Goal: Find specific page/section: Find specific page/section

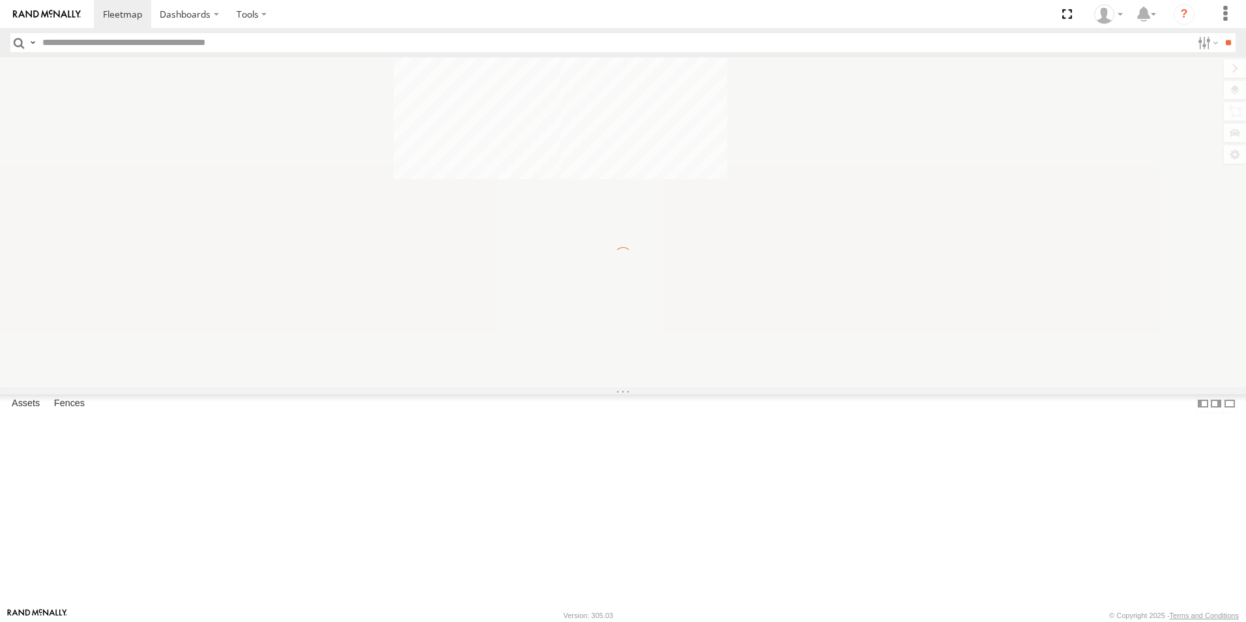
click at [89, 49] on input "text" at bounding box center [614, 42] width 1155 height 19
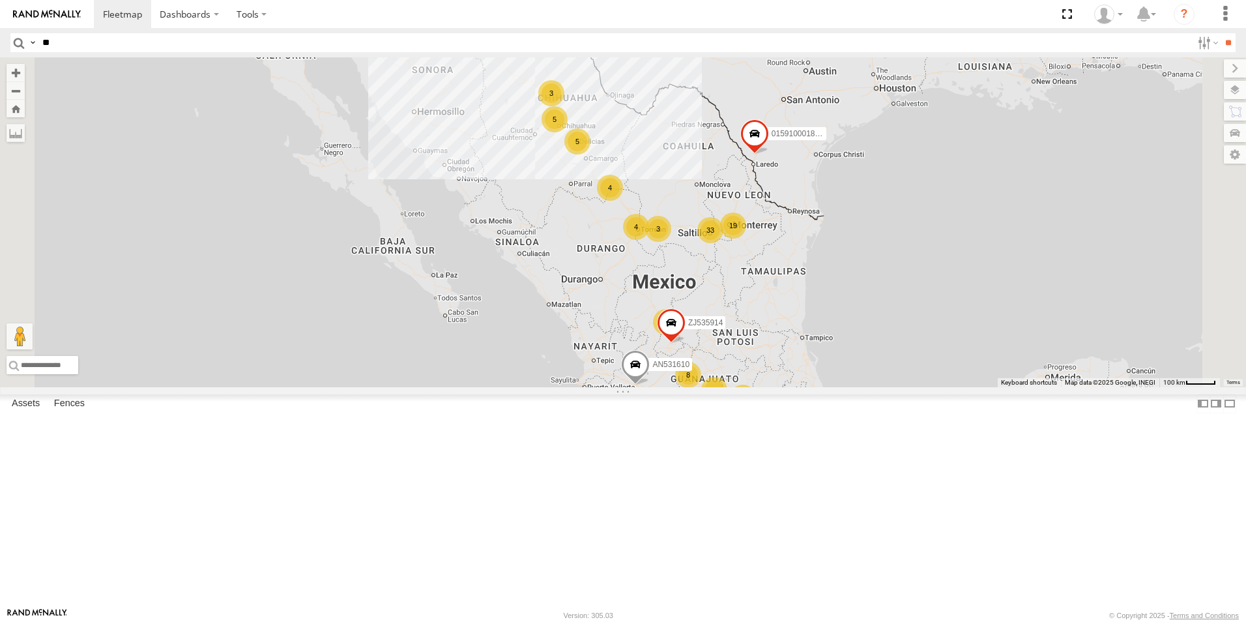
type input "**"
click at [1221, 33] on input "**" at bounding box center [1228, 42] width 15 height 19
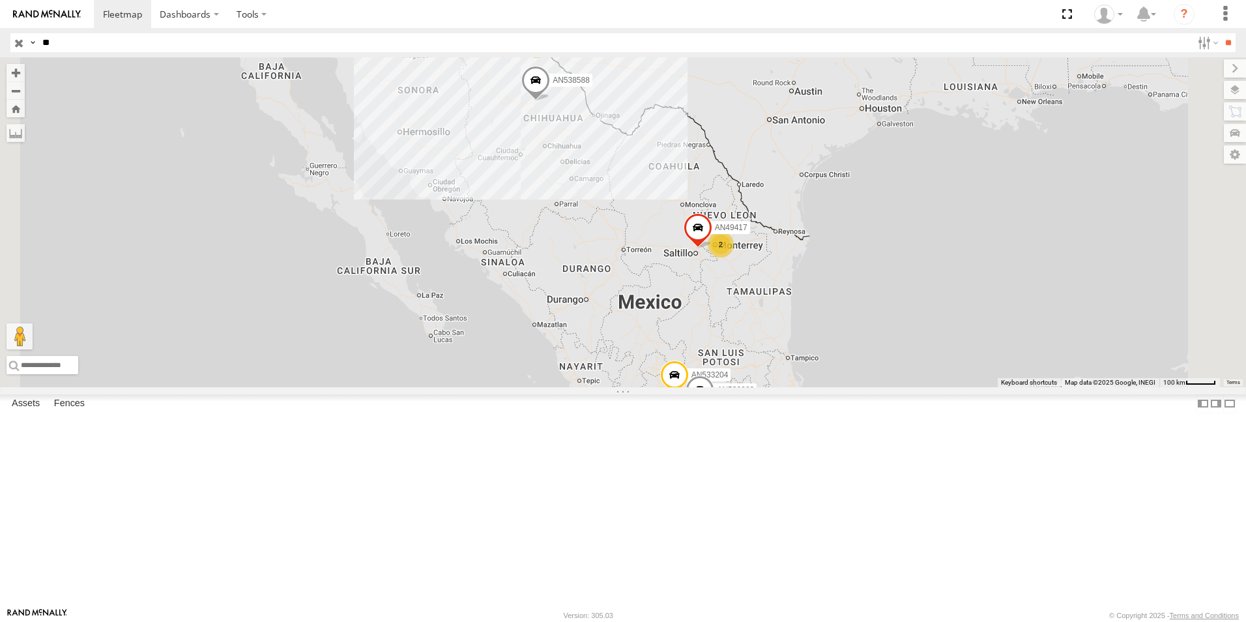
scroll to position [522, 0]
click at [0, 0] on div "FLEX NORTE" at bounding box center [0, 0] width 0 height 0
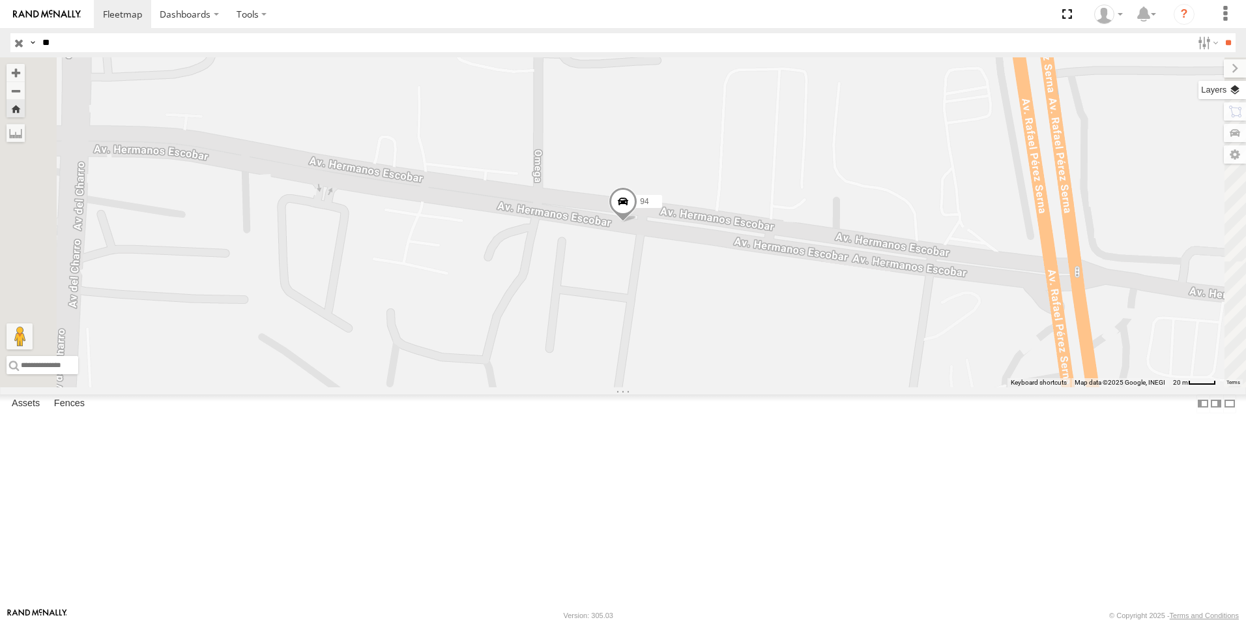
click at [1243, 86] on label at bounding box center [1223, 90] width 48 height 18
click at [0, 0] on span "Basemaps" at bounding box center [0, 0] width 0 height 0
click at [0, 0] on span "Satellite + Roadmap" at bounding box center [0, 0] width 0 height 0
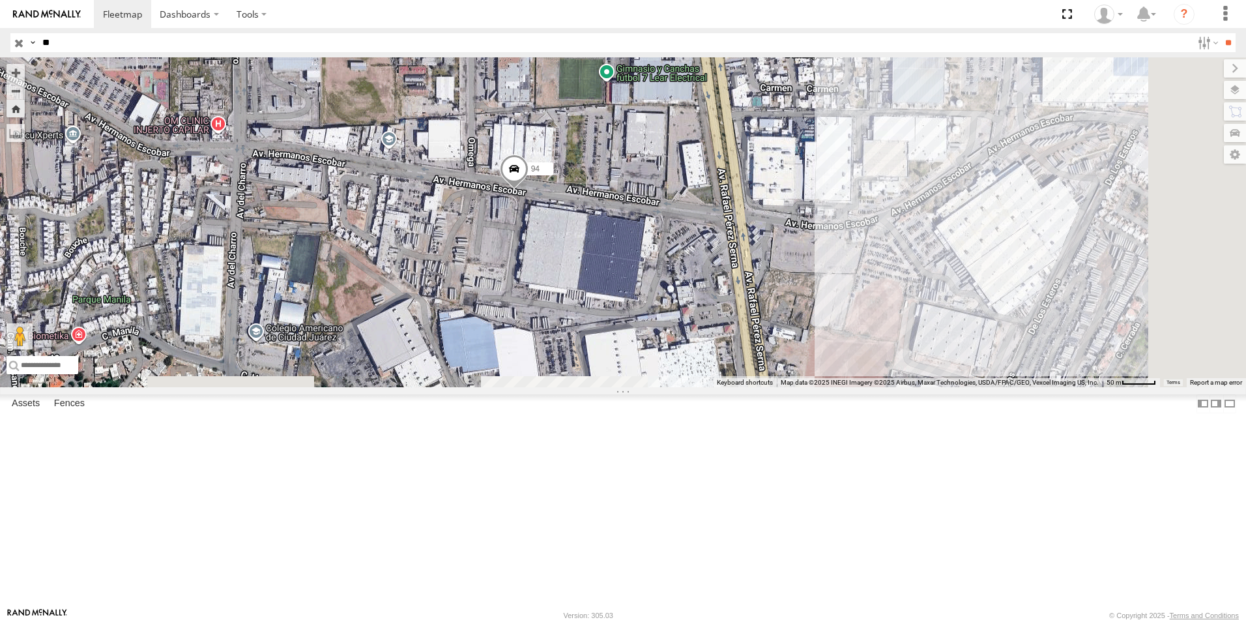
drag, startPoint x: 908, startPoint y: 414, endPoint x: 855, endPoint y: 390, distance: 58.1
click at [858, 387] on div "94" at bounding box center [623, 222] width 1246 height 330
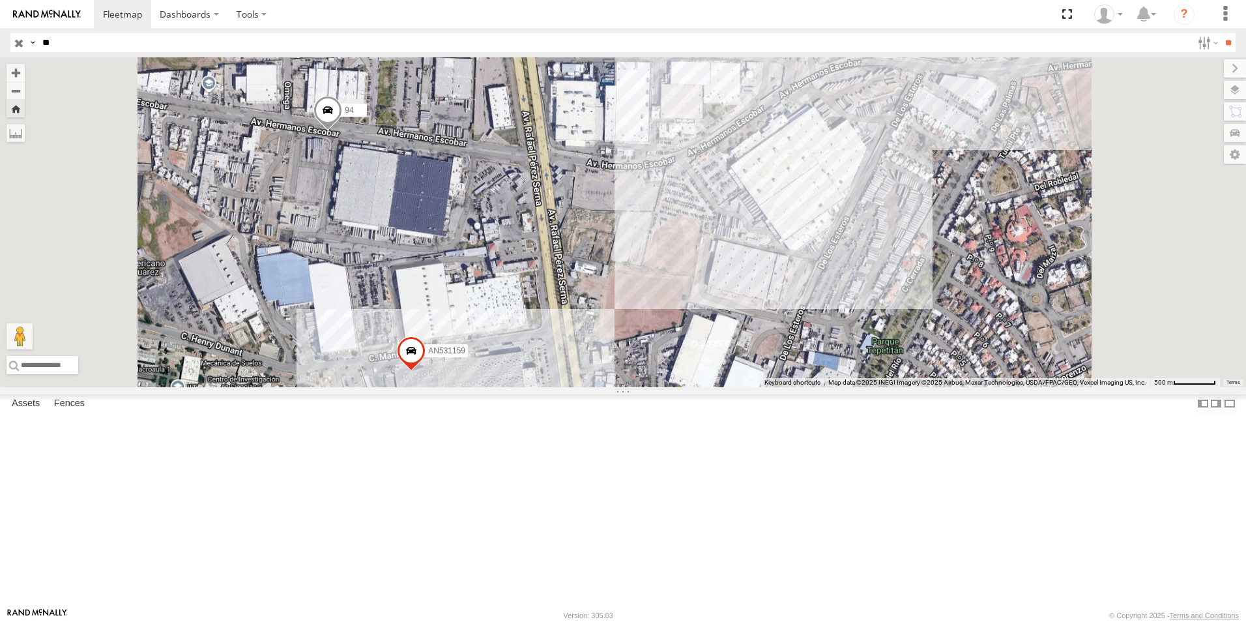
scroll to position [0, 0]
